Goal: Navigation & Orientation: Find specific page/section

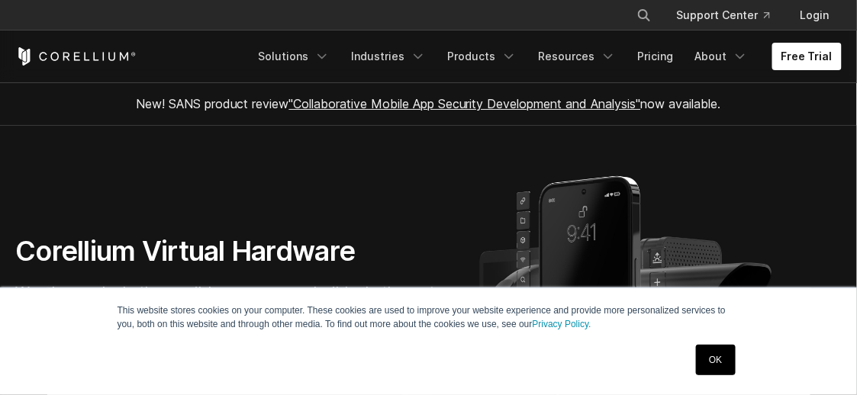
click at [718, 366] on link "OK" at bounding box center [715, 360] width 39 height 31
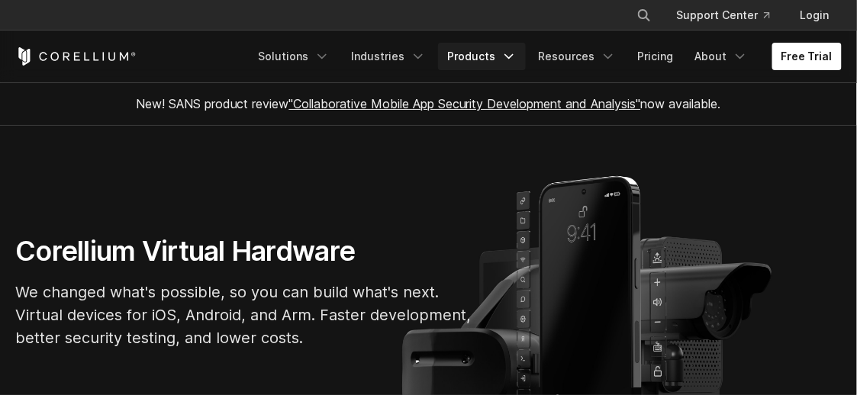
click at [517, 51] on icon "Navigation Menu" at bounding box center [509, 56] width 15 height 15
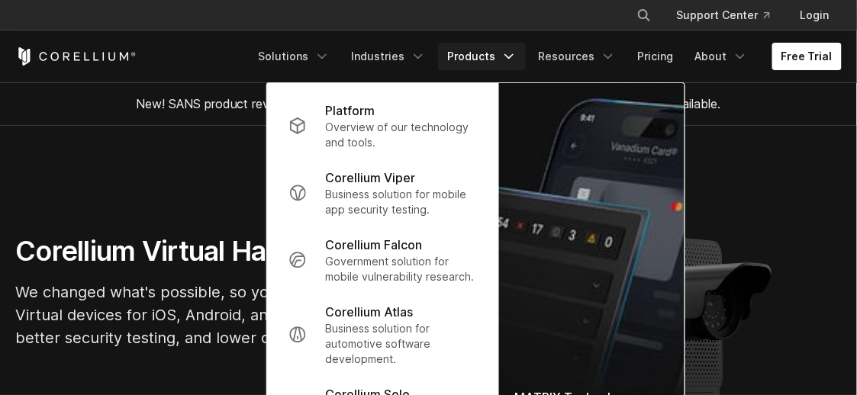
click at [517, 52] on icon "Navigation Menu" at bounding box center [509, 56] width 15 height 15
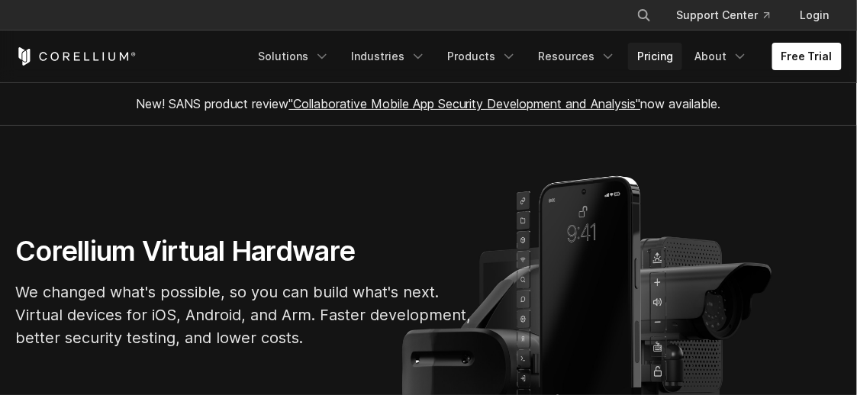
click at [673, 55] on link "Pricing" at bounding box center [655, 56] width 54 height 27
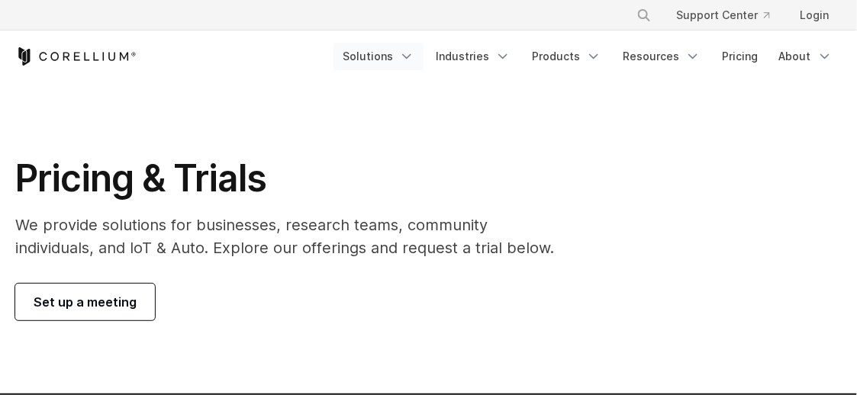
click at [411, 55] on polyline "Navigation Menu" at bounding box center [407, 57] width 8 height 4
